Goal: Check status: Check status

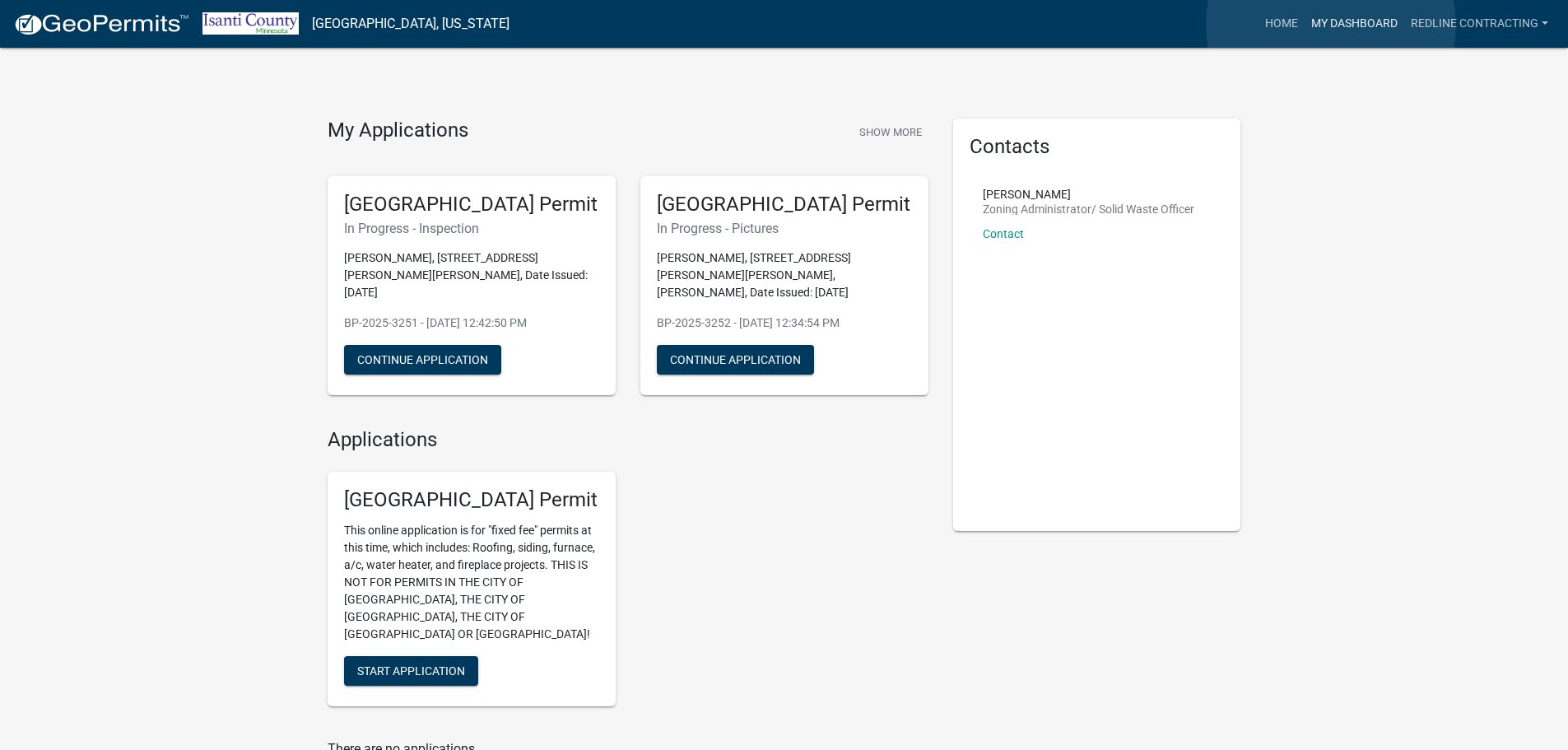
click at [1331, 25] on link "My Dashboard" at bounding box center [1354, 24] width 100 height 31
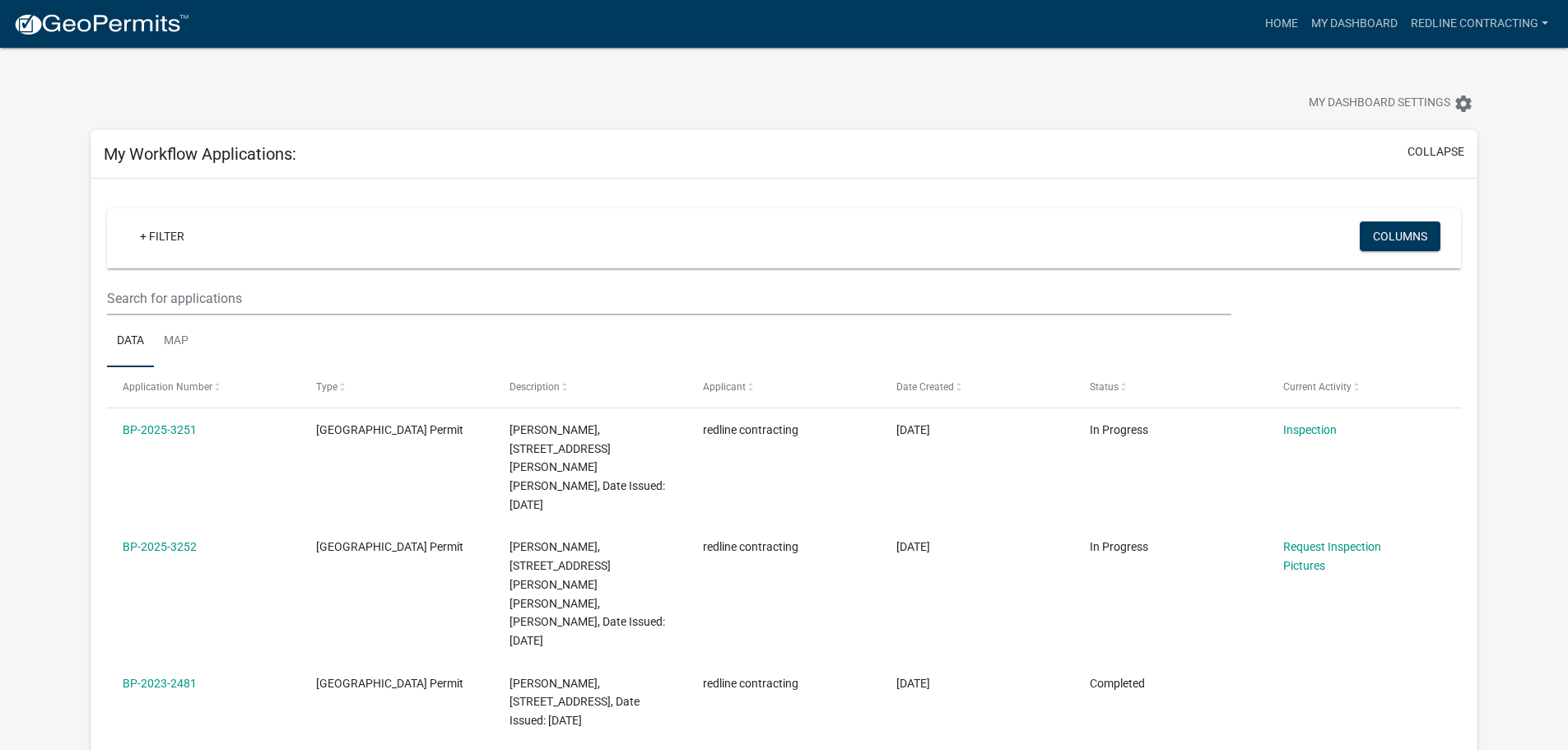
click at [160, 423] on link "BP-2025-3251" at bounding box center [160, 429] width 74 height 13
click at [1311, 430] on link "Inspection" at bounding box center [1309, 429] width 53 height 13
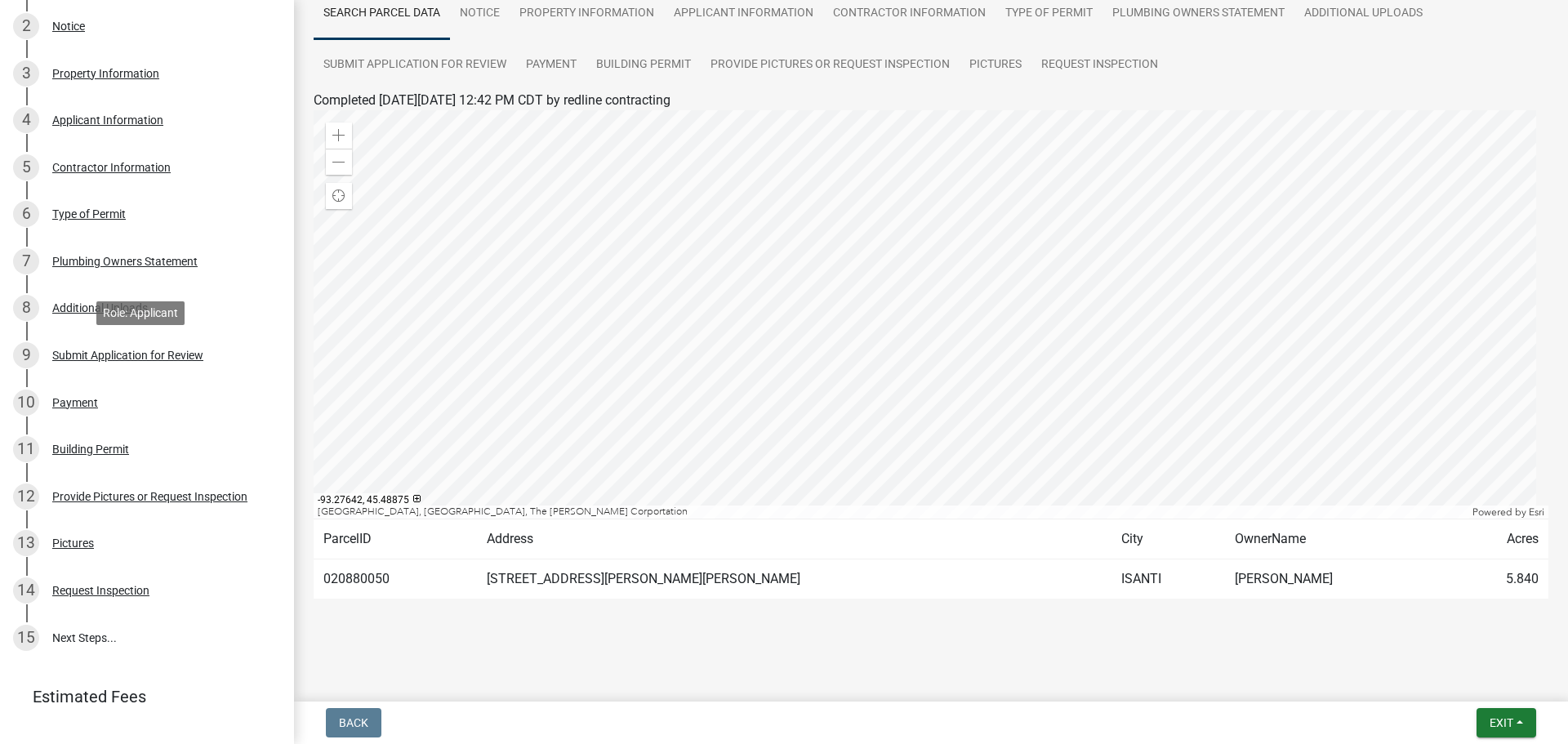
scroll to position [326, 0]
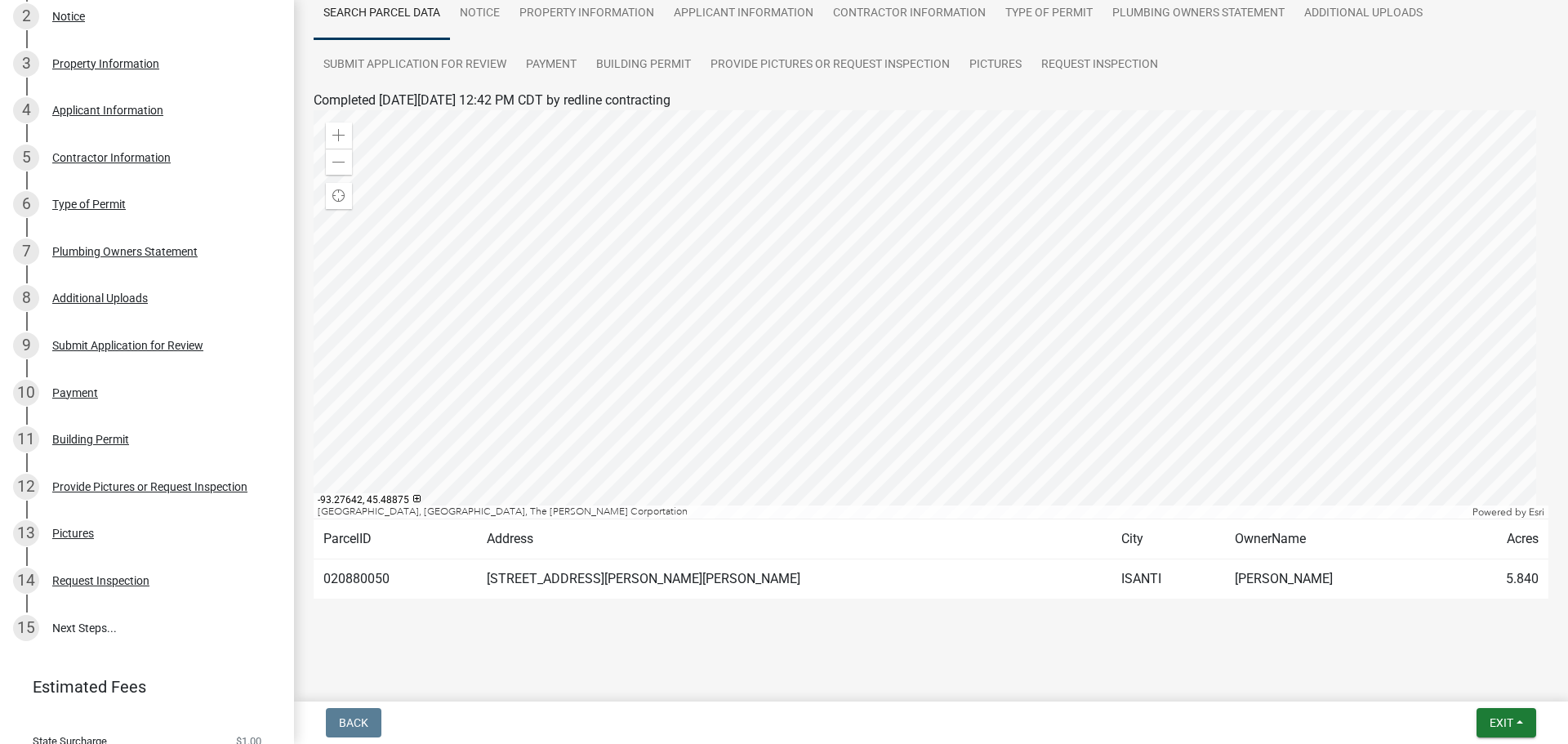
click at [73, 434] on div "Building Permit" at bounding box center [90, 439] width 77 height 11
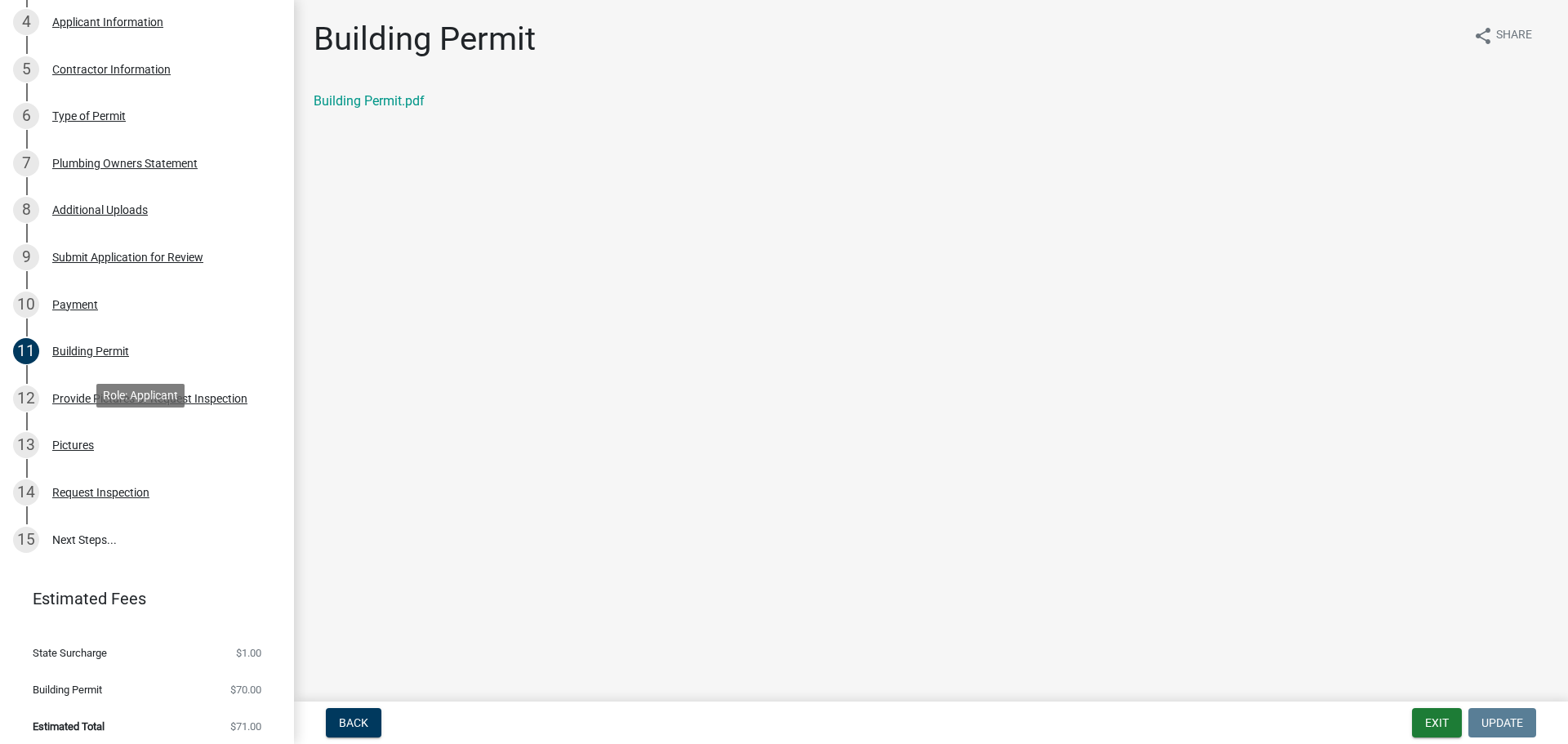
scroll to position [417, 0]
drag, startPoint x: 280, startPoint y: 395, endPoint x: 287, endPoint y: 393, distance: 7.3
click at [283, 395] on div "[GEOGRAPHIC_DATA] Permit BP-2025-3251 View Summary Notes 1 Search Parcel Data 2…" at bounding box center [147, 372] width 294 height 744
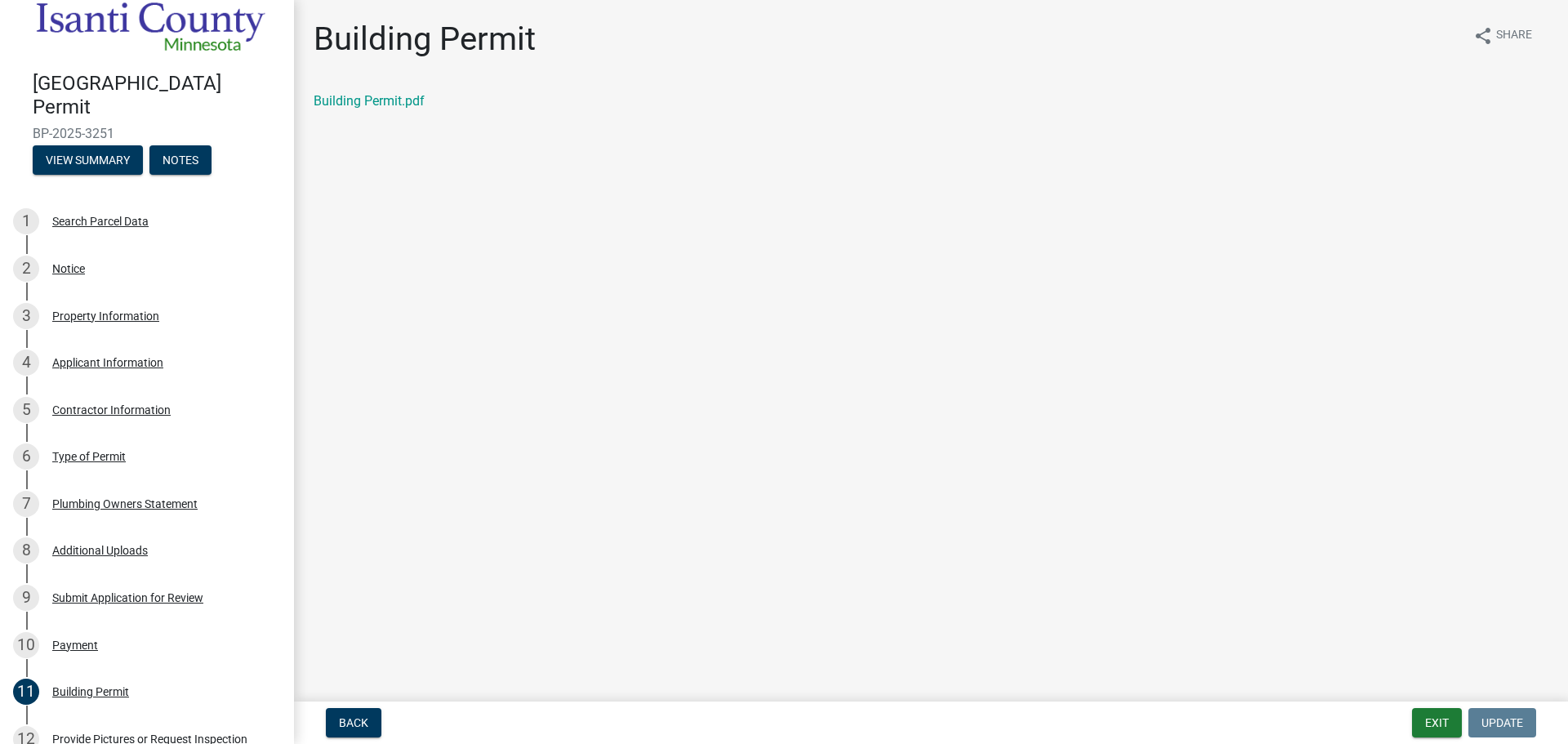
scroll to position [0, 0]
